Goal: Task Accomplishment & Management: Manage account settings

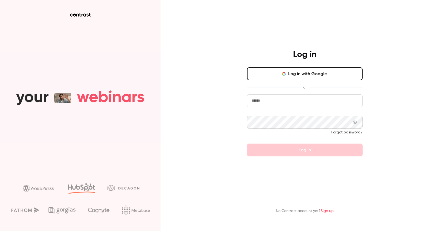
click at [0, 231] on nordpass-portal at bounding box center [0, 231] width 0 height 0
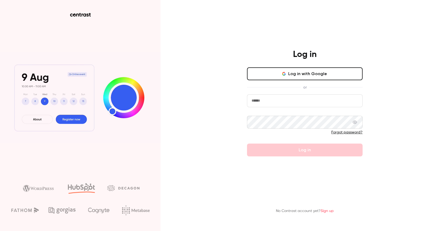
type input "**********"
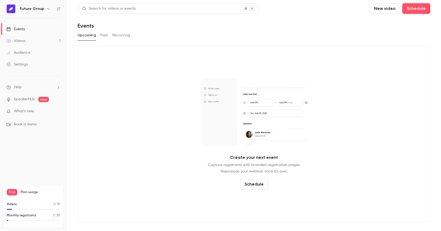
click at [46, 40] on link "Videos 1" at bounding box center [33, 41] width 67 height 12
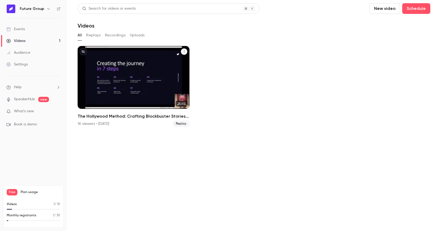
click at [187, 53] on button "The Hollywood Method: Crafting Blockbuster Stories That Sell" at bounding box center [184, 51] width 6 height 6
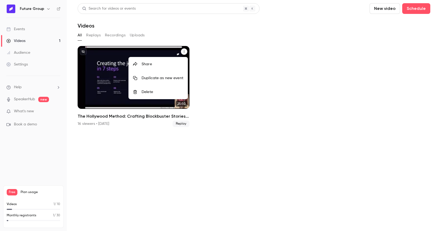
click at [97, 38] on div at bounding box center [220, 115] width 441 height 231
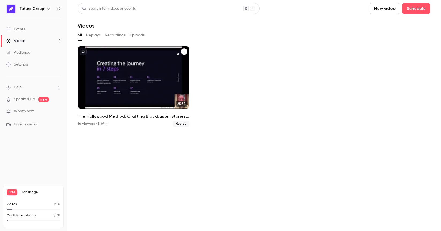
click at [92, 33] on button "Replays" at bounding box center [93, 35] width 14 height 9
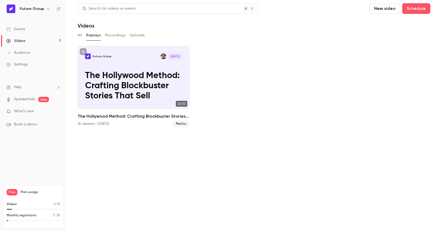
click at [111, 36] on button "Recordings" at bounding box center [115, 35] width 21 height 9
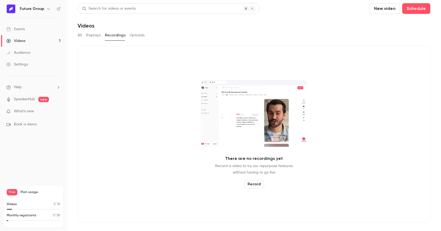
click at [80, 36] on button "All" at bounding box center [80, 35] width 4 height 9
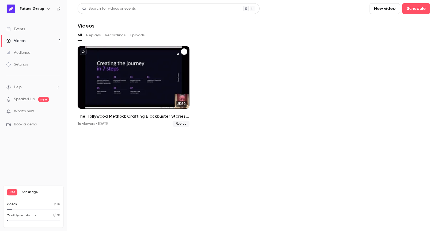
click at [183, 50] on button "The Hollywood Method: Crafting Blockbuster Stories That Sell" at bounding box center [184, 51] width 6 height 6
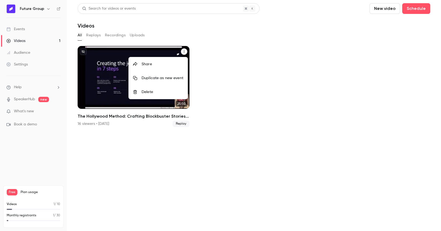
click at [169, 92] on div "Delete" at bounding box center [163, 91] width 42 height 5
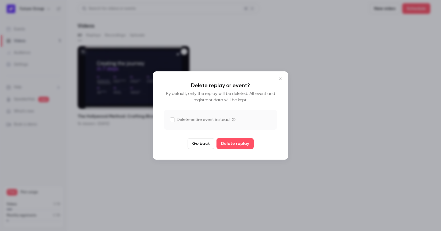
click at [201, 142] on button "Go back" at bounding box center [201, 143] width 27 height 11
